Goal: Obtain resource: Obtain resource

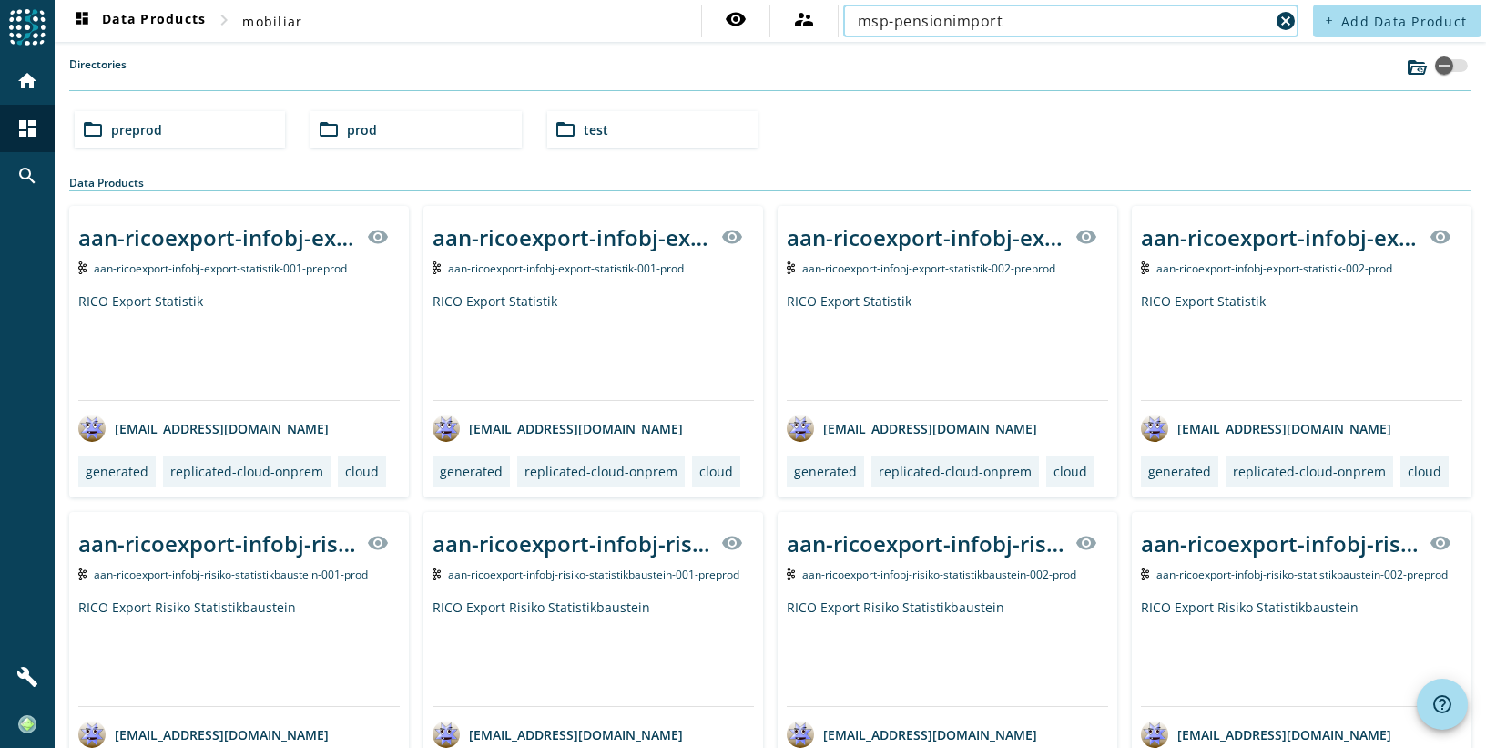
type input "msp-pensionimport"
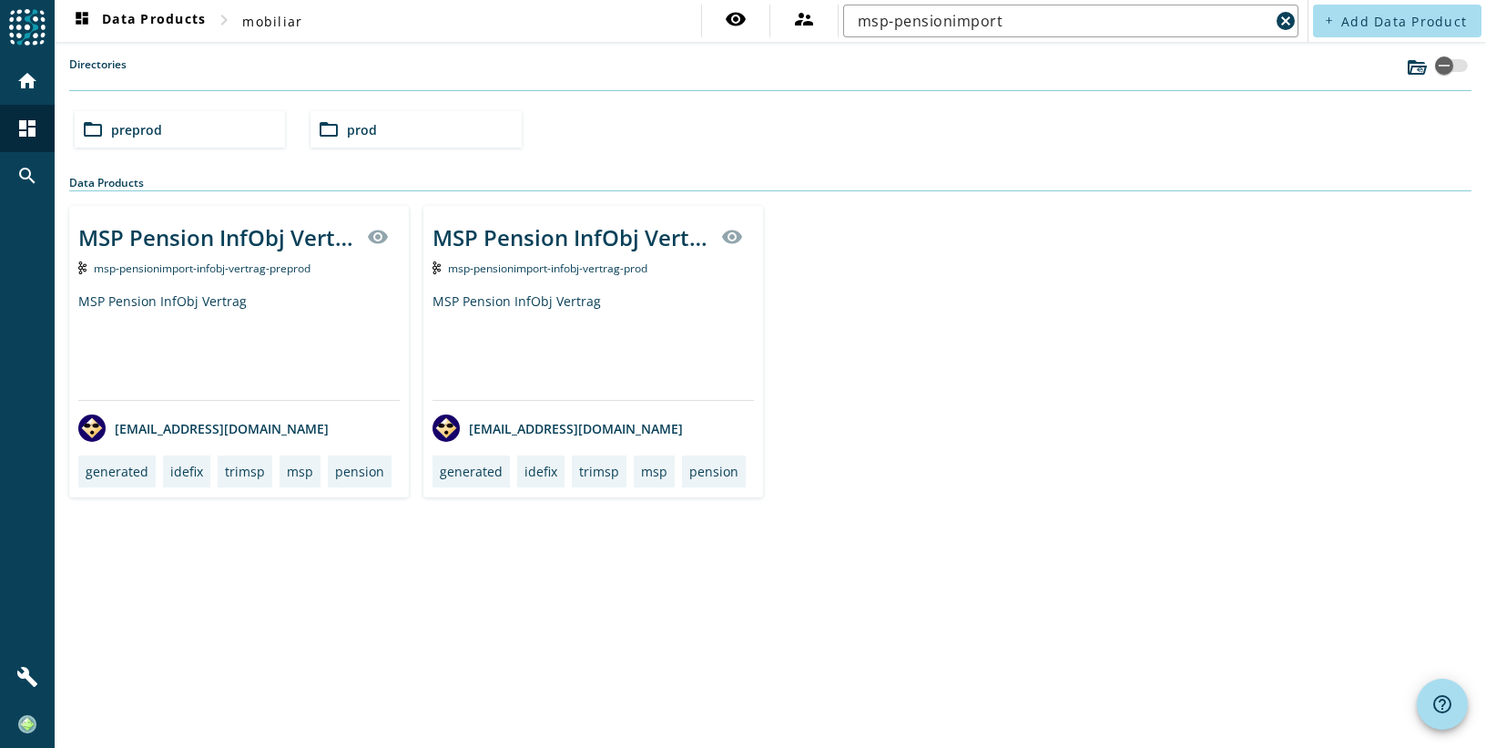
click at [195, 298] on div "MSP Pension InfObj Vertrag" at bounding box center [238, 345] width 321 height 107
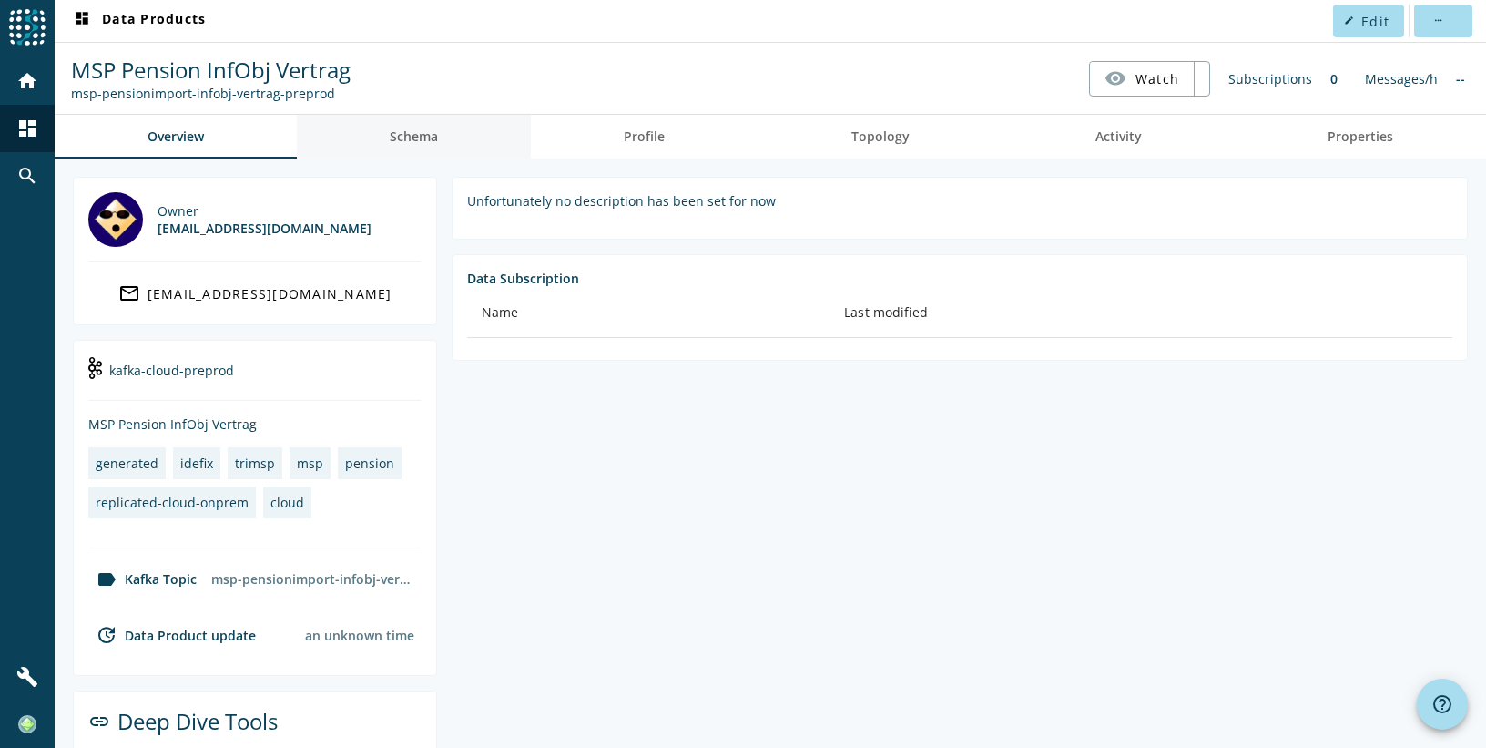
click at [429, 145] on span "Schema" at bounding box center [414, 137] width 48 height 44
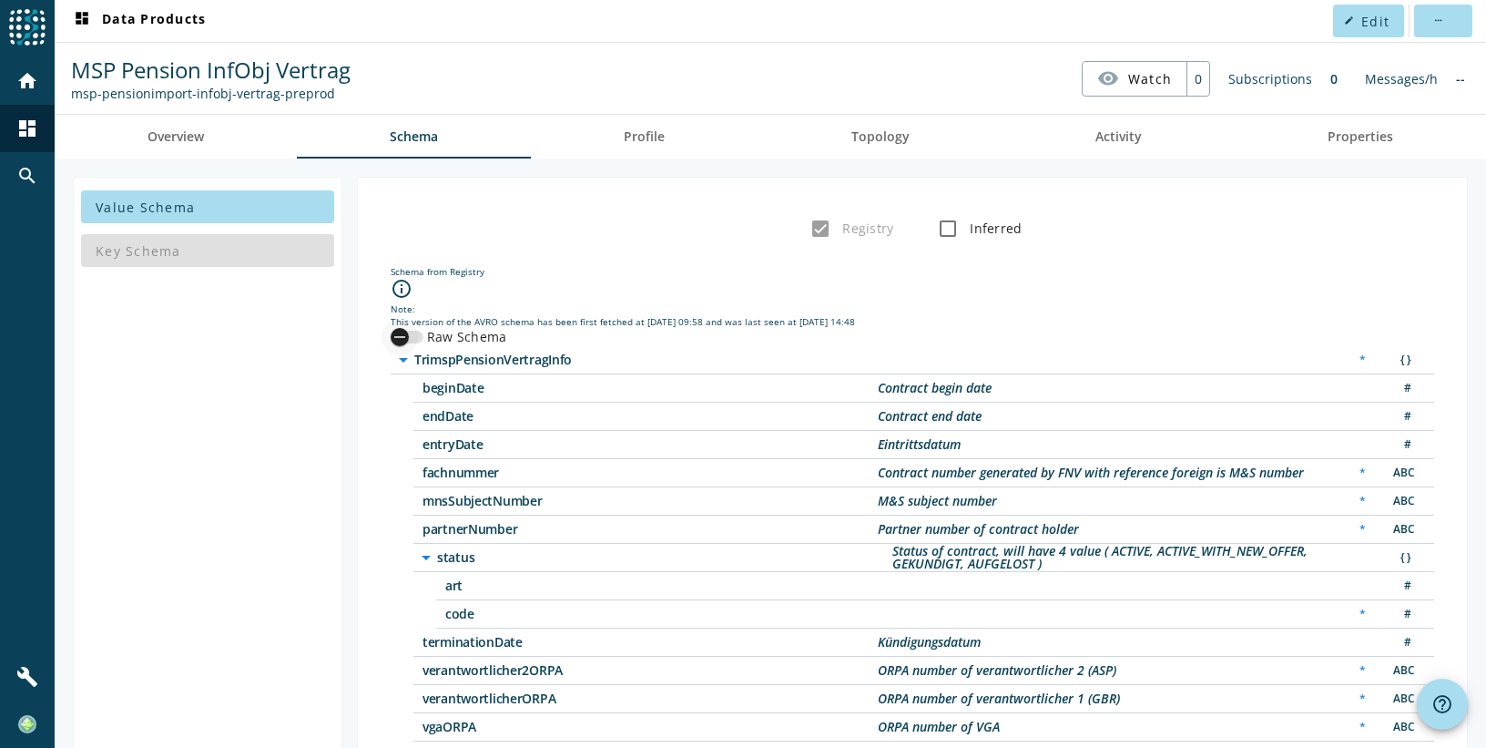
click at [409, 331] on div "button" at bounding box center [400, 337] width 36 height 36
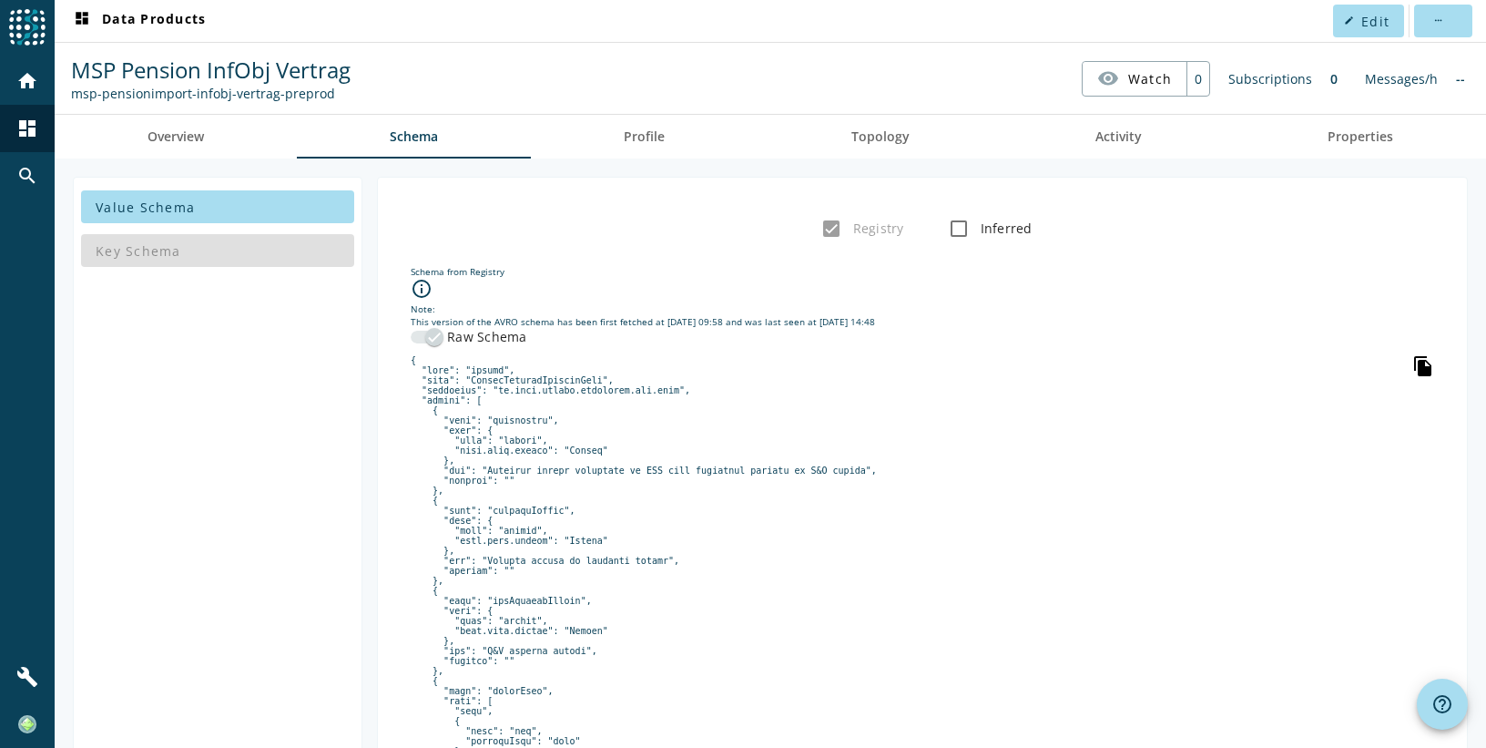
click at [1417, 366] on icon "file_copy" at bounding box center [1423, 366] width 22 height 22
click at [84, 93] on div "msp-pensionimport-infobj-vertrag-preprod" at bounding box center [211, 93] width 280 height 17
drag, startPoint x: 84, startPoint y: 93, endPoint x: 231, endPoint y: 87, distance: 147.6
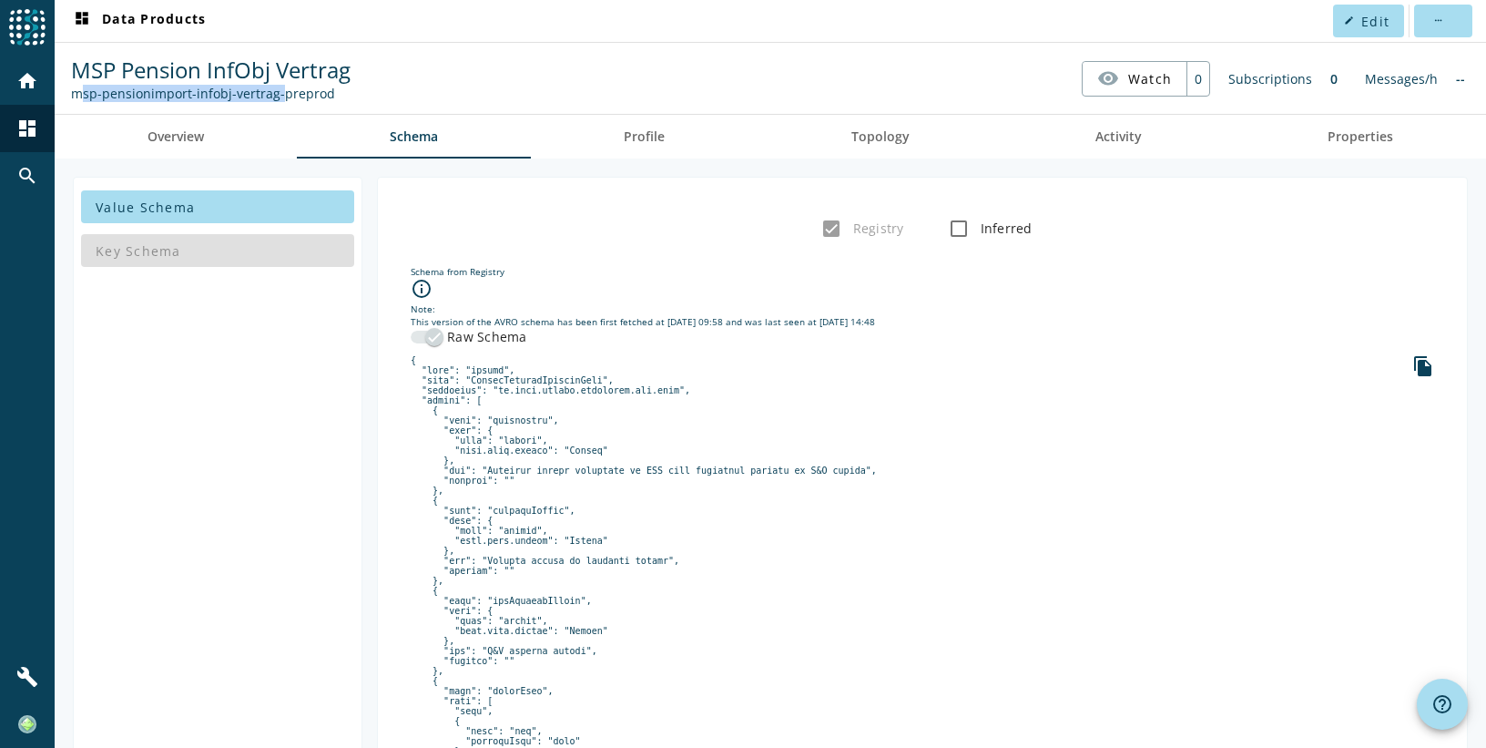
click at [231, 87] on div "msp-pensionimport-infobj-vertrag-preprod" at bounding box center [211, 93] width 280 height 17
copy div "msp-pensionimport-infobj-vertrag"
click at [73, 91] on div "msp-pensionimport-infobj-vertrag-preprod" at bounding box center [211, 93] width 280 height 17
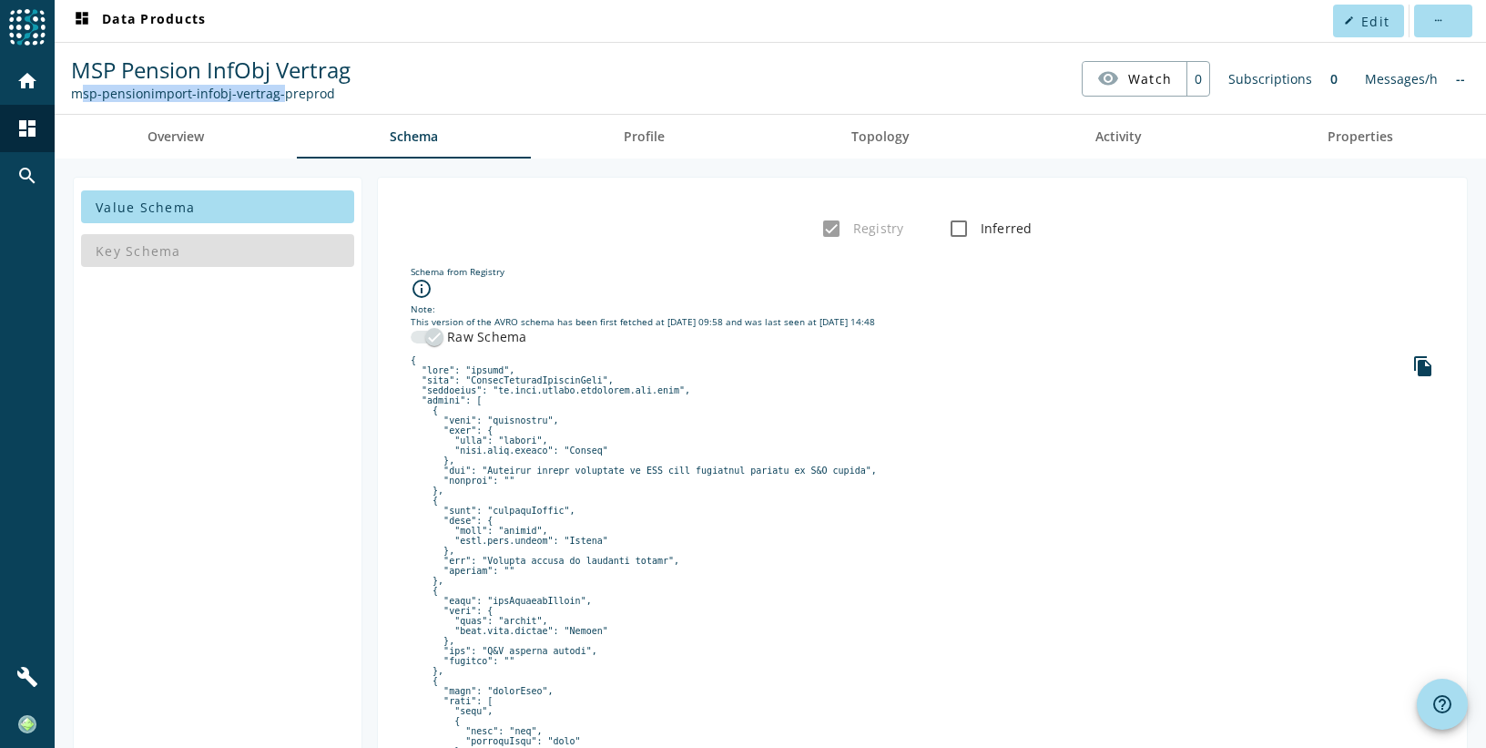
drag, startPoint x: 73, startPoint y: 91, endPoint x: 251, endPoint y: 90, distance: 178.5
click at [251, 90] on div "msp-pensionimport-infobj-vertrag-preprod" at bounding box center [211, 93] width 280 height 17
drag, startPoint x: 494, startPoint y: 392, endPoint x: 647, endPoint y: 386, distance: 154.0
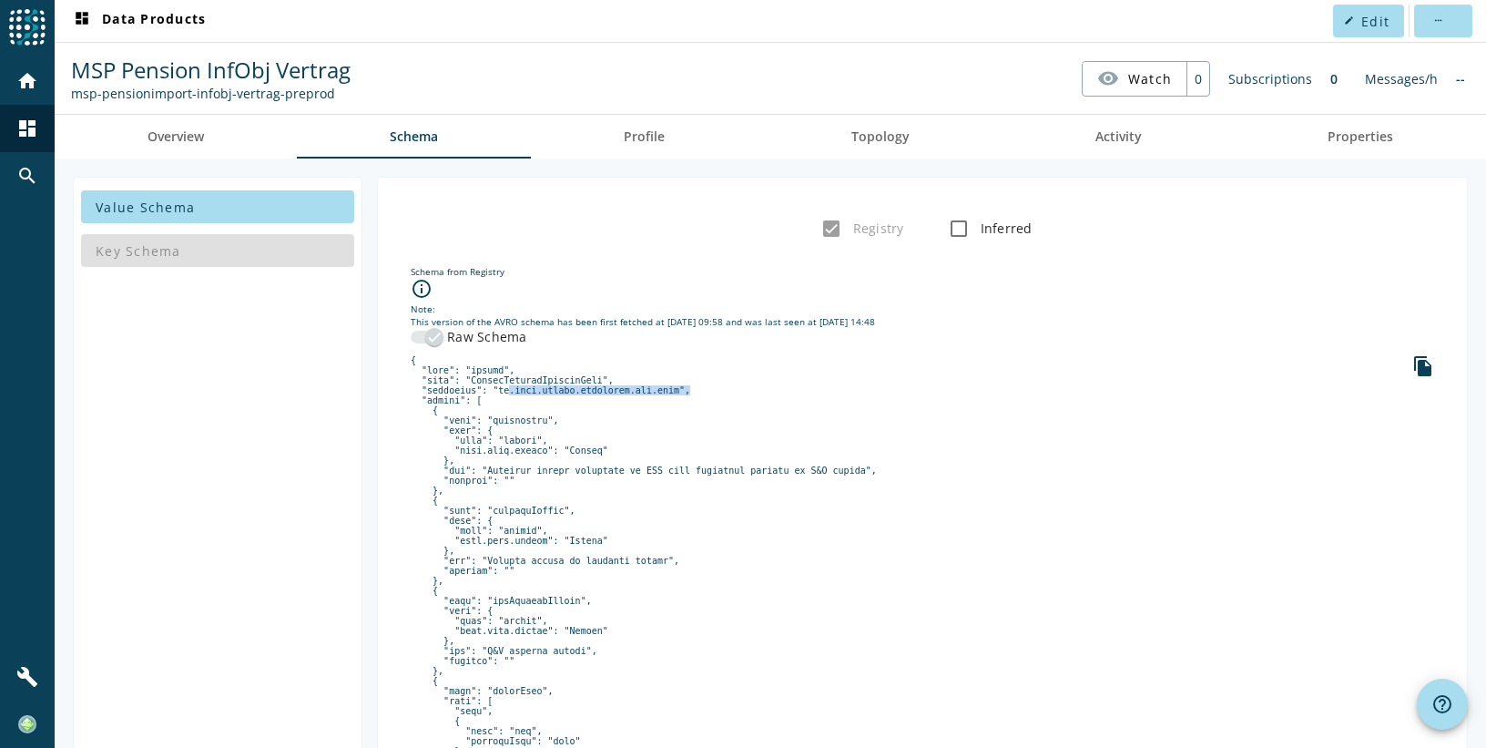
copy pre "ch.mobi.trimsp.connector.dto.avro"
copy pre "TrimspPensionVertragInfo"
drag, startPoint x: 272, startPoint y: 92, endPoint x: 65, endPoint y: 92, distance: 207.6
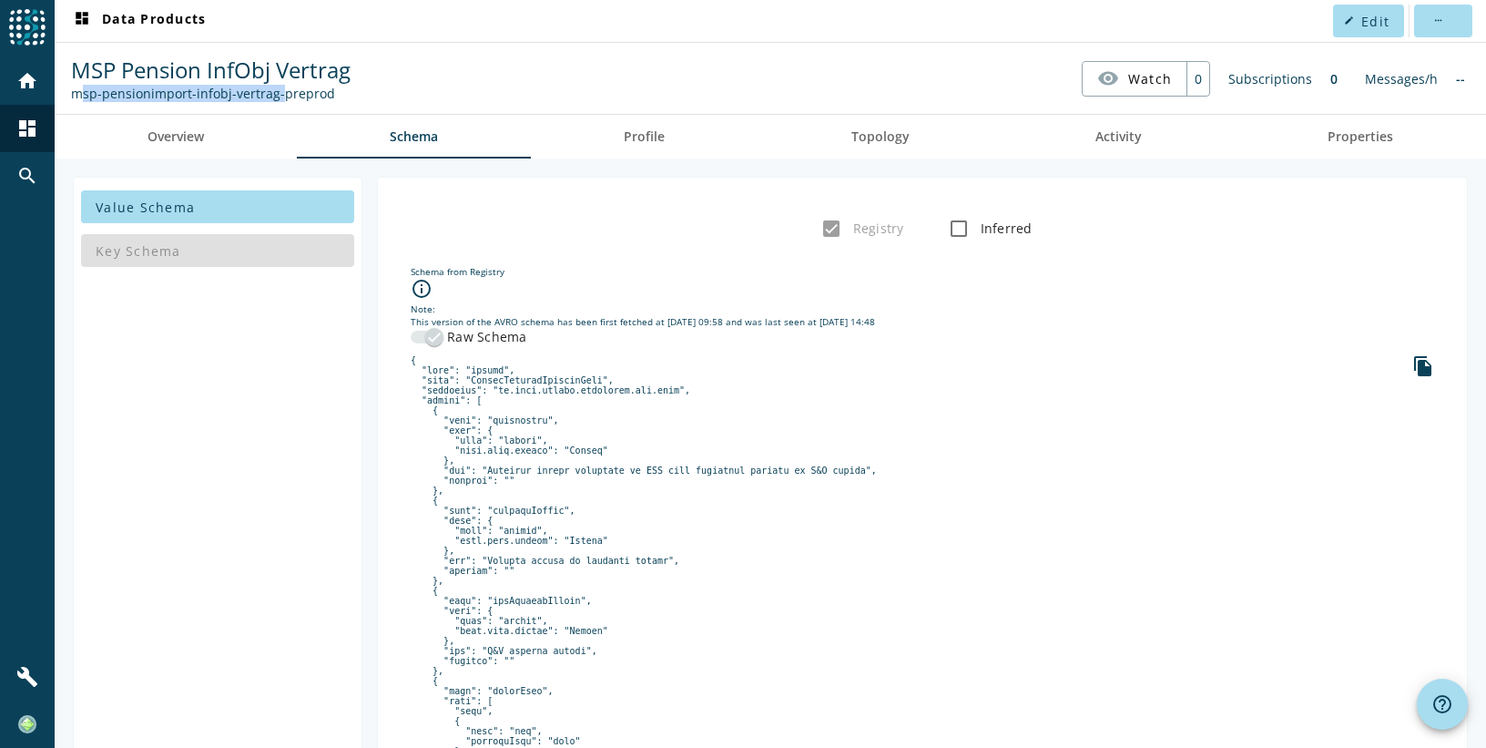
click at [65, 92] on nav "MSP Pension InfObj Vertrag msp-pensionimport-infobj-vertrag-preprod visibility …" at bounding box center [770, 78] width 1417 height 56
copy div "msp-pensionimport-infobj-vertrag"
